Goal: Navigation & Orientation: Find specific page/section

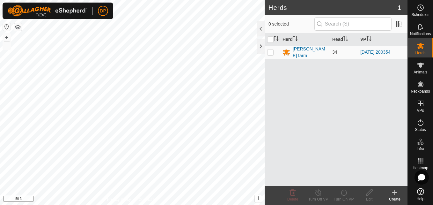
click at [200, 204] on html "DP Schedules Notifications Herds Animals Neckbands VPs Status Infra Heatmap Hel…" at bounding box center [216, 102] width 433 height 205
